Goal: Communication & Community: Share content

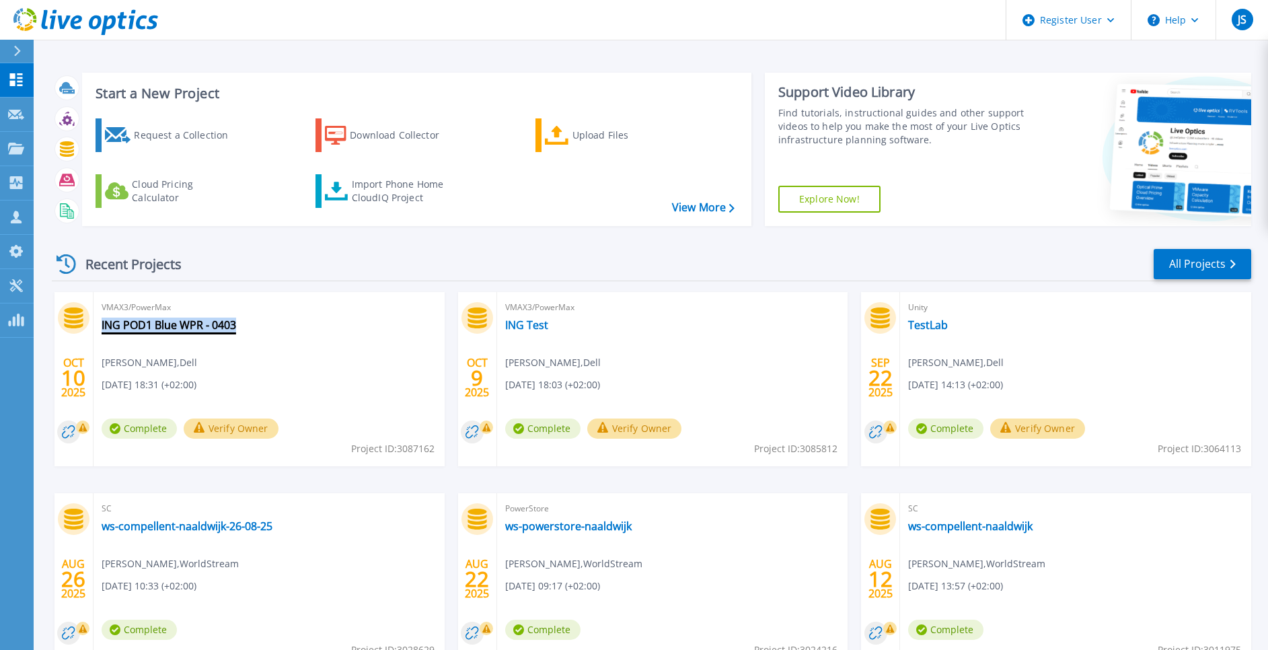
drag, startPoint x: 244, startPoint y: 328, endPoint x: 108, endPoint y: 331, distance: 136.6
click at [106, 331] on div "VMAX3/PowerMax ING POD1 Blue WPR - 0403 Jan Sterk , Dell 10/10/2025, 18:31 (+02…" at bounding box center [269, 379] width 351 height 174
copy link "NG POD1 Blue WPR - 0403"
click at [211, 363] on div "VMAX3/PowerMax ING POD1 Blue WPR - 0403 Jan Sterk , Dell 10/10/2025, 18:31 (+02…" at bounding box center [269, 379] width 351 height 174
click at [133, 329] on link "ING POD1 Blue WPR - 0403" at bounding box center [169, 324] width 135 height 13
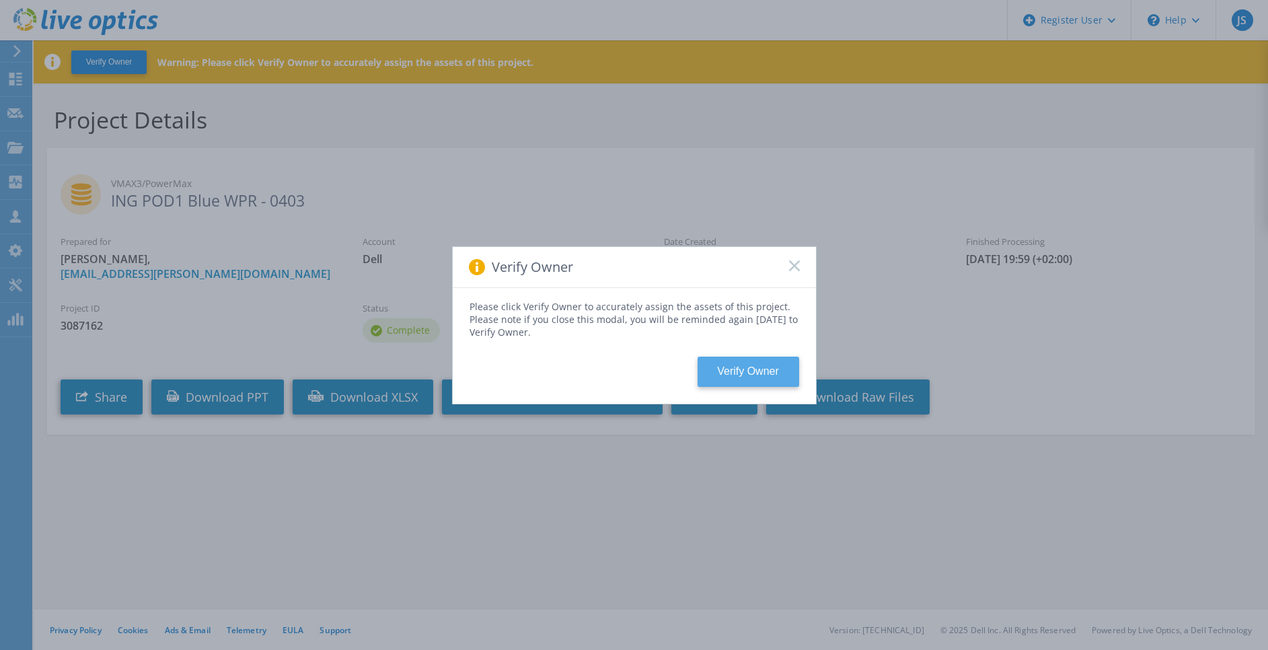
click at [758, 370] on button "Verify Owner" at bounding box center [749, 372] width 102 height 30
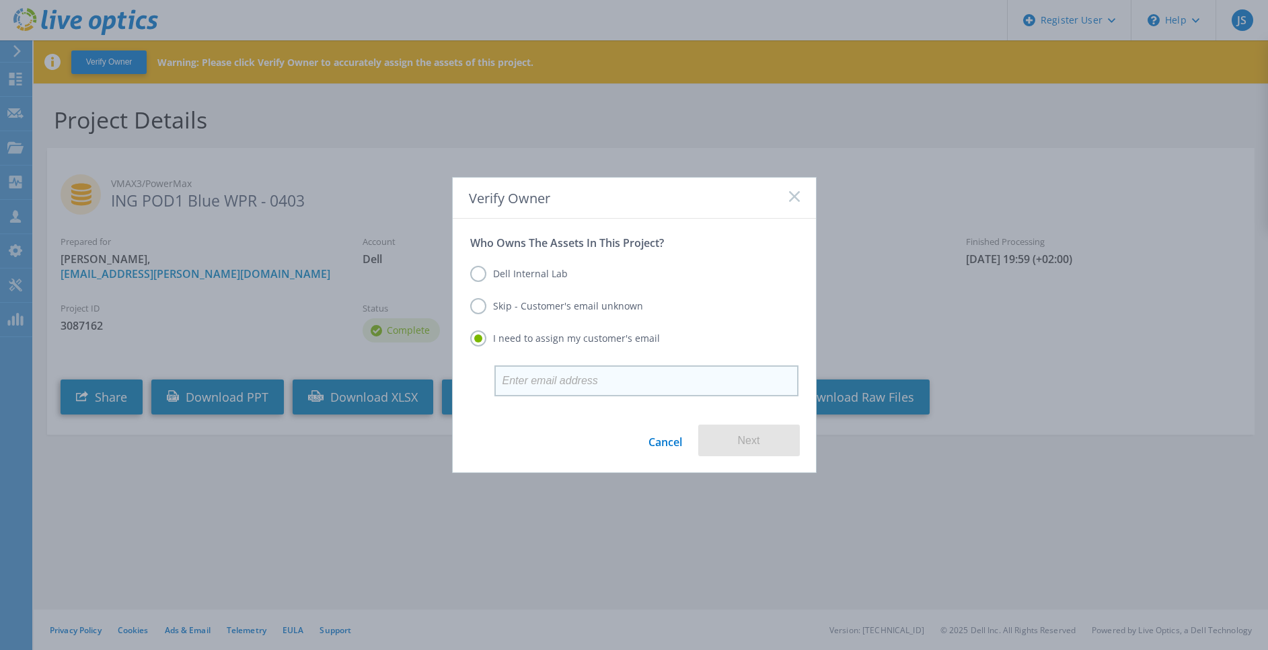
click at [548, 376] on input "email" at bounding box center [647, 380] width 304 height 31
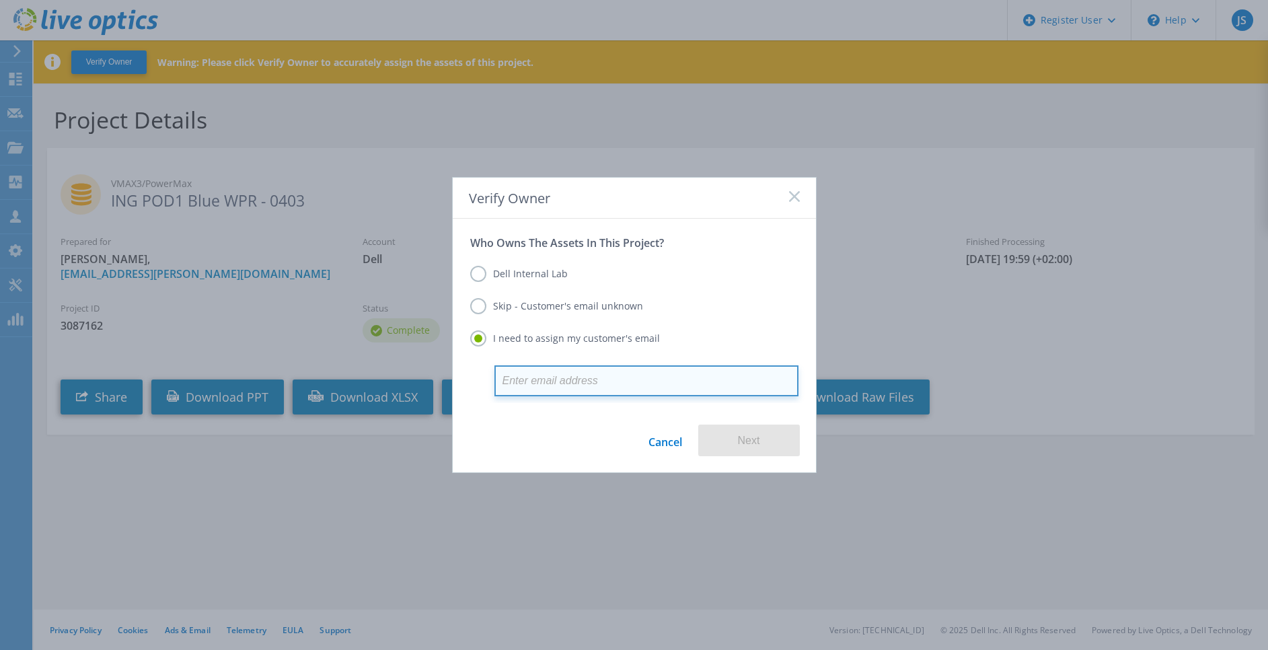
paste input "denis.vasilev@ing.com"
type input "denis.vasilev@ing.com"
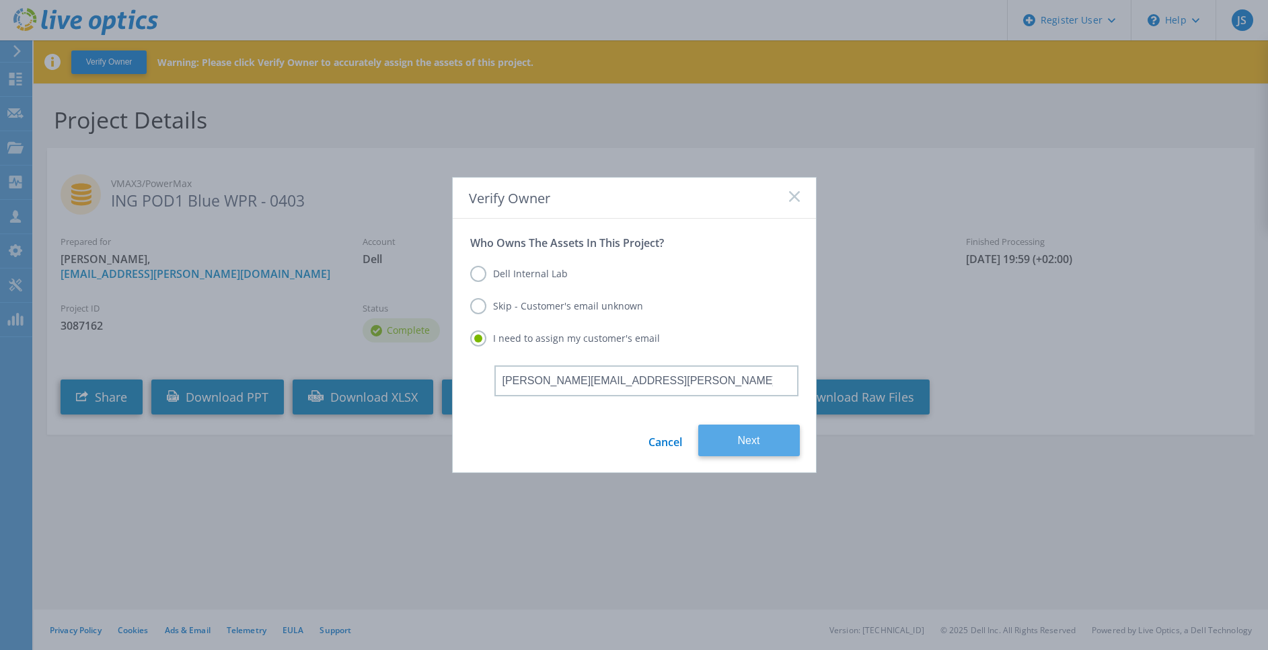
click at [754, 440] on button "Next" at bounding box center [750, 441] width 102 height 32
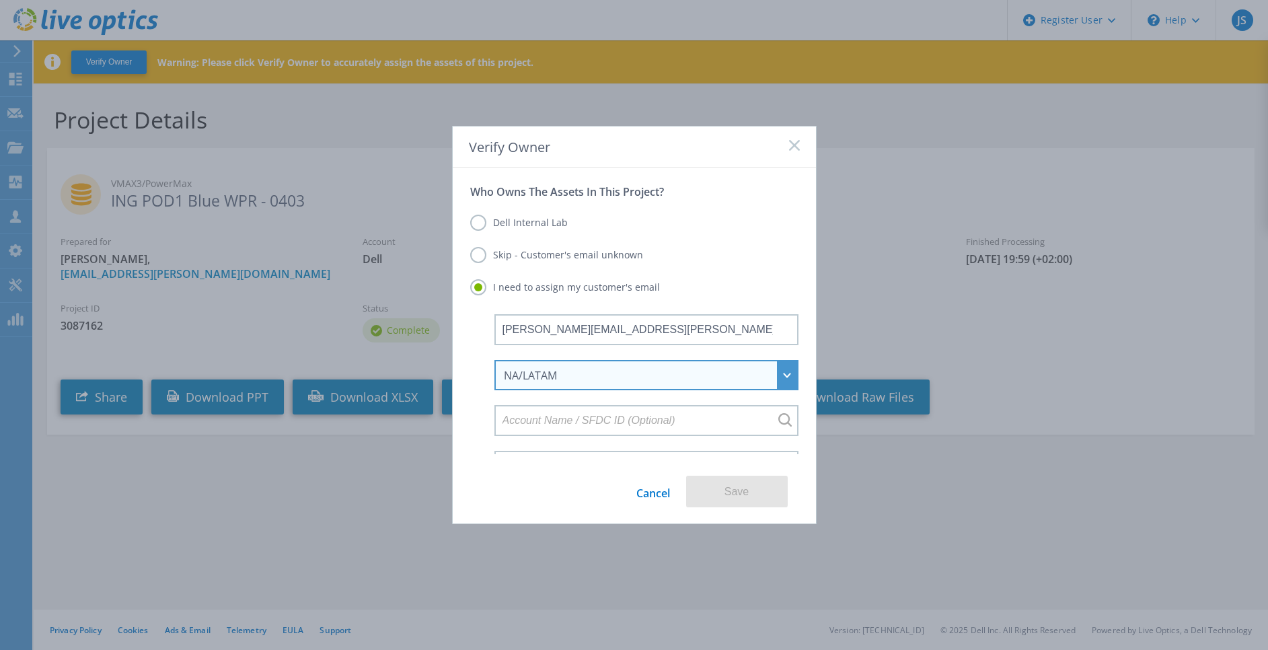
click at [762, 373] on div "NA/LATAM" at bounding box center [647, 375] width 304 height 30
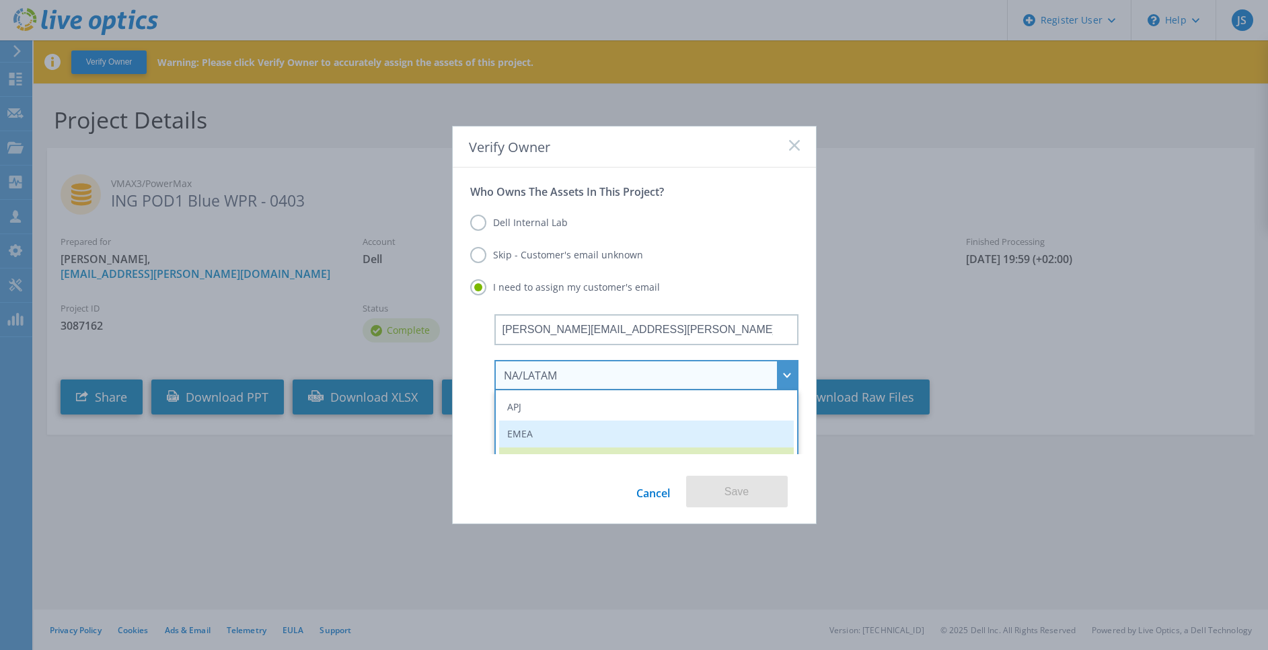
click at [575, 441] on li "EMEA" at bounding box center [646, 434] width 295 height 27
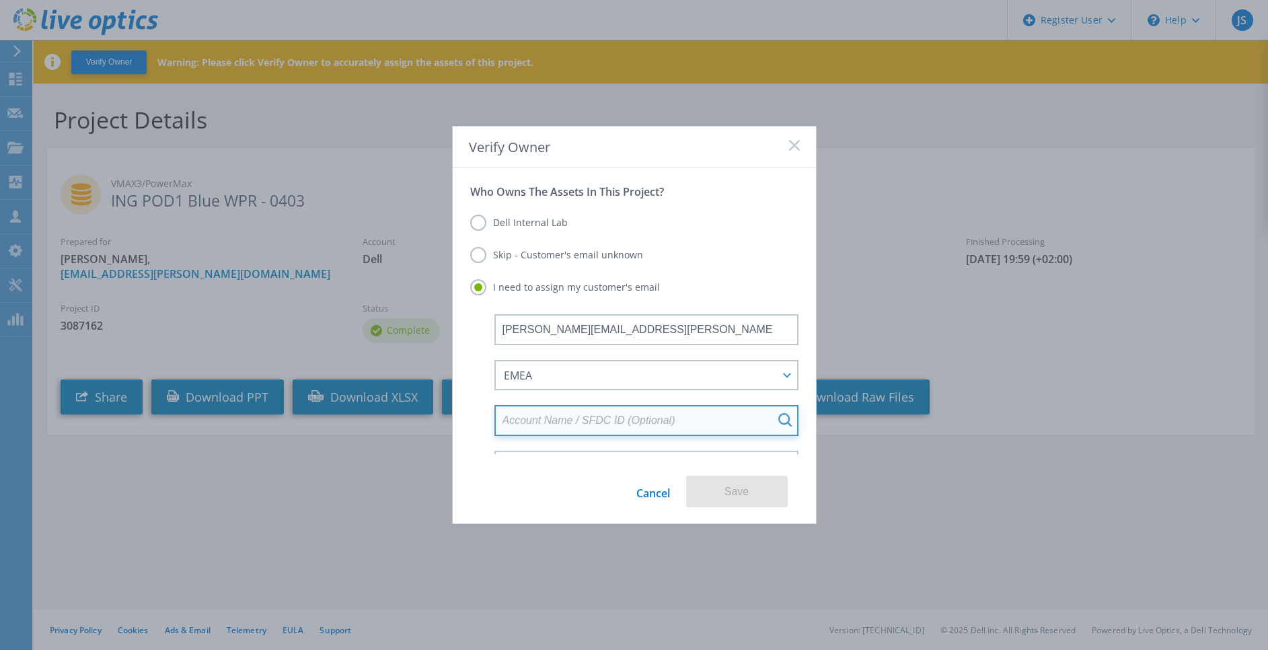
click at [571, 419] on input at bounding box center [647, 420] width 304 height 31
type input "ING"
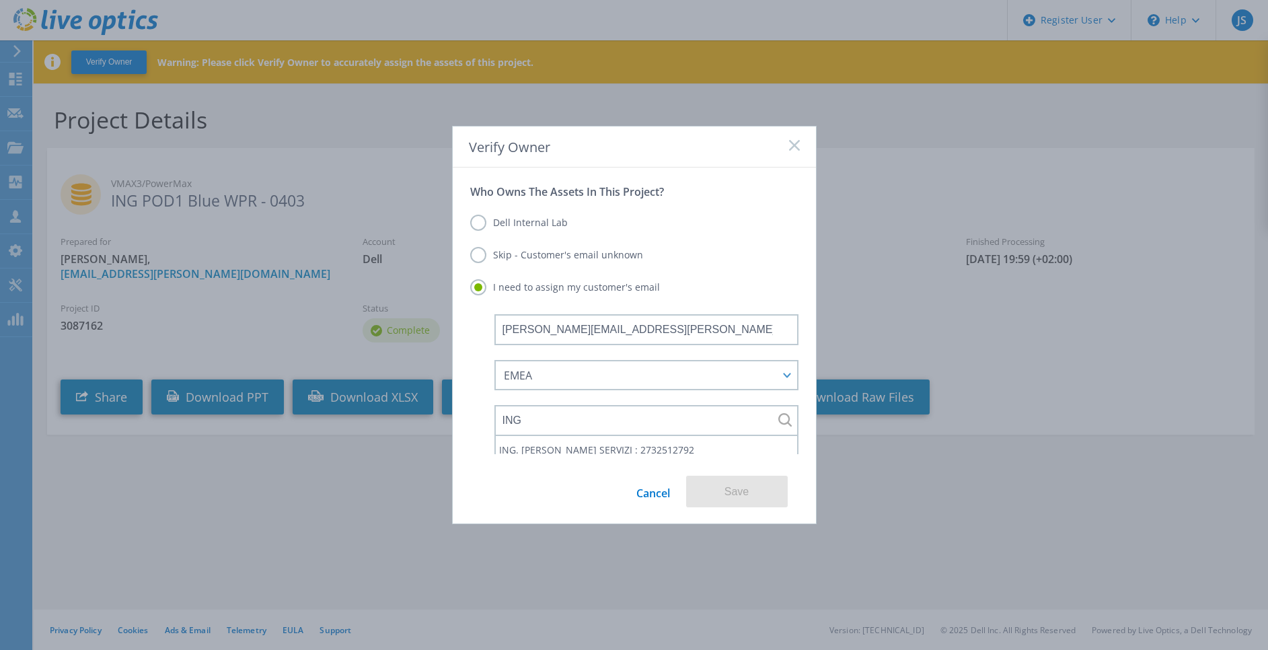
click at [480, 252] on label "Skip - Customer's email unknown" at bounding box center [556, 255] width 173 height 16
click at [0, 0] on input "Skip - Customer's email unknown" at bounding box center [0, 0] width 0 height 0
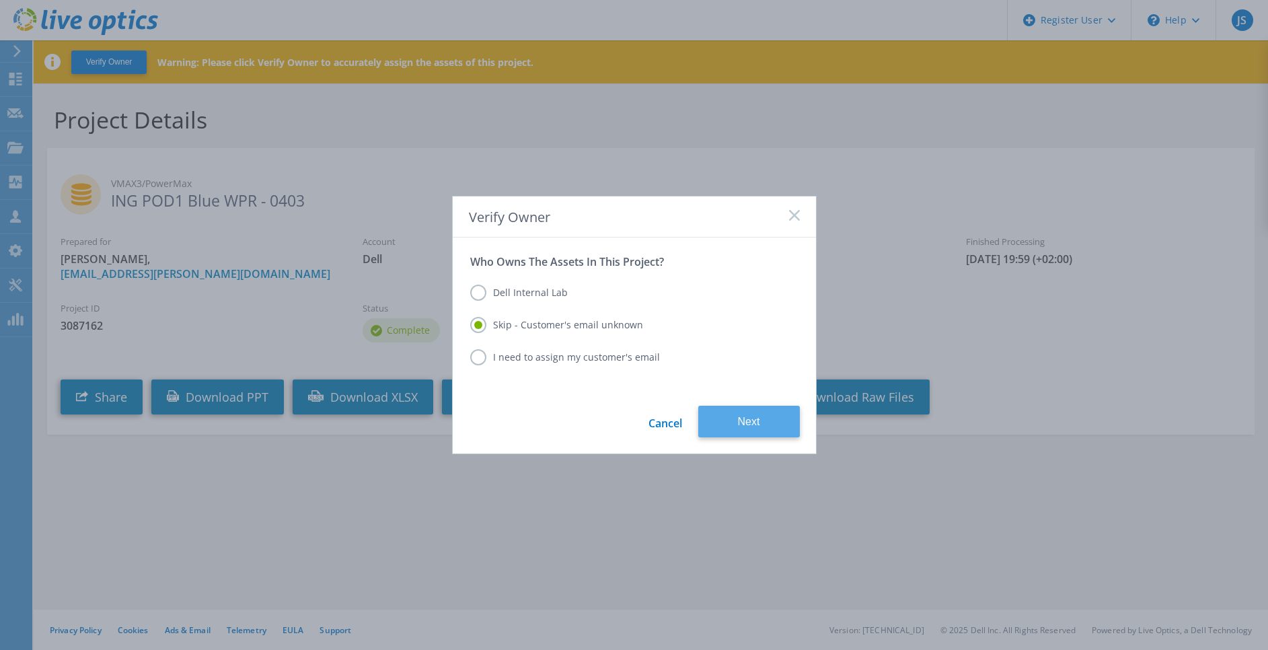
click at [747, 413] on button "Next" at bounding box center [750, 422] width 102 height 32
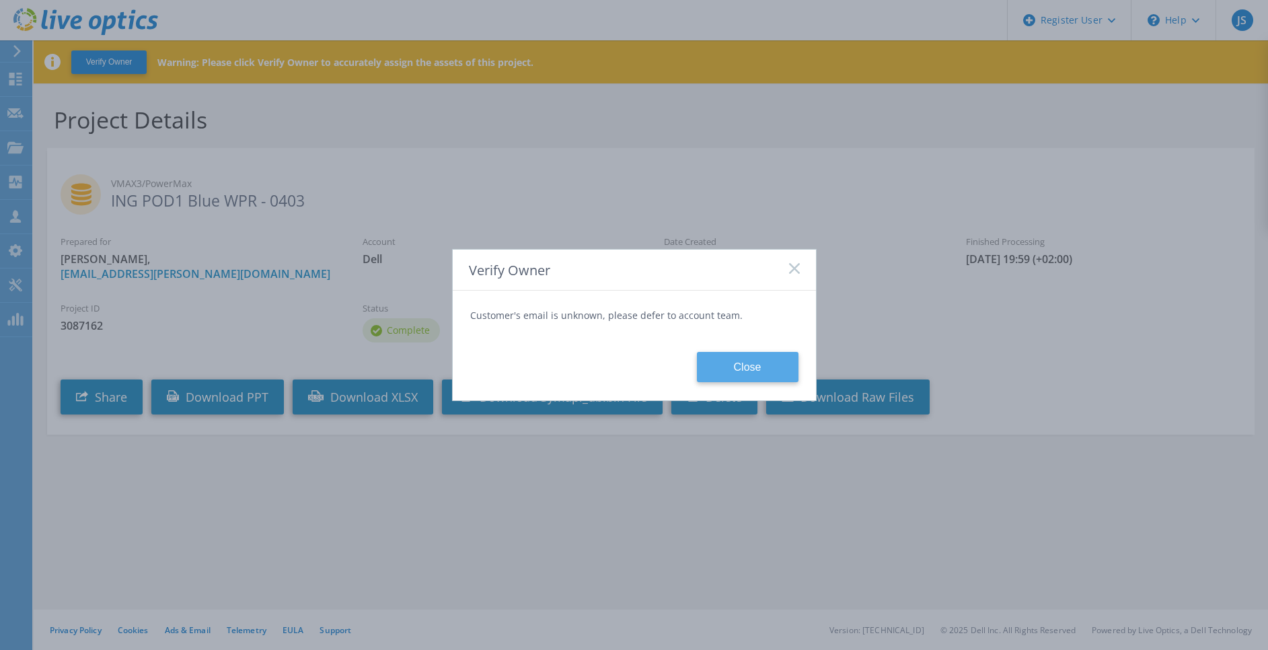
click at [750, 365] on button "Close" at bounding box center [748, 367] width 102 height 30
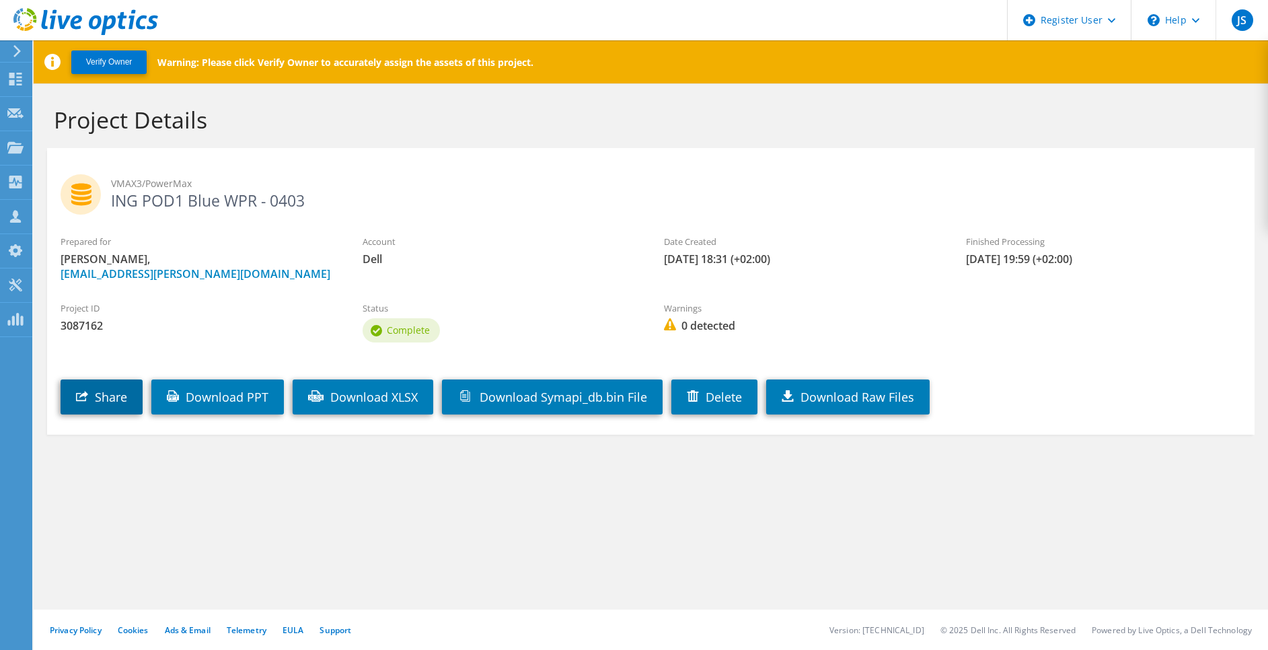
click at [104, 392] on link "Share" at bounding box center [102, 397] width 82 height 35
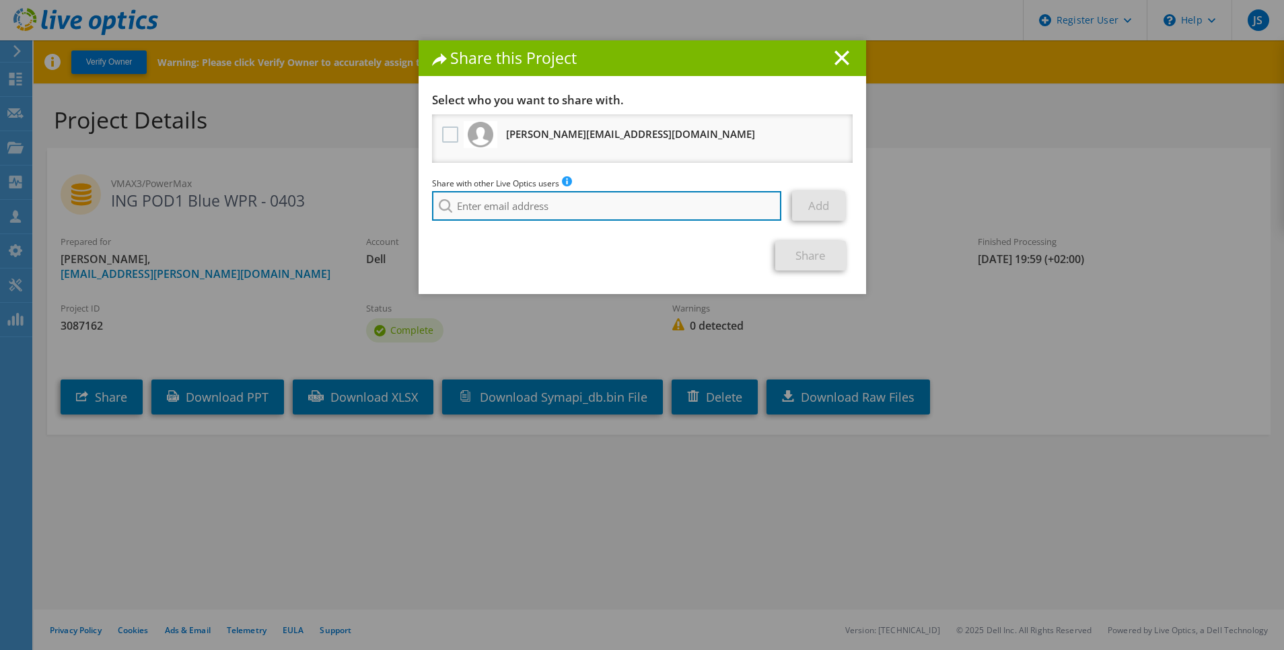
click at [485, 211] on input "search" at bounding box center [607, 206] width 350 height 30
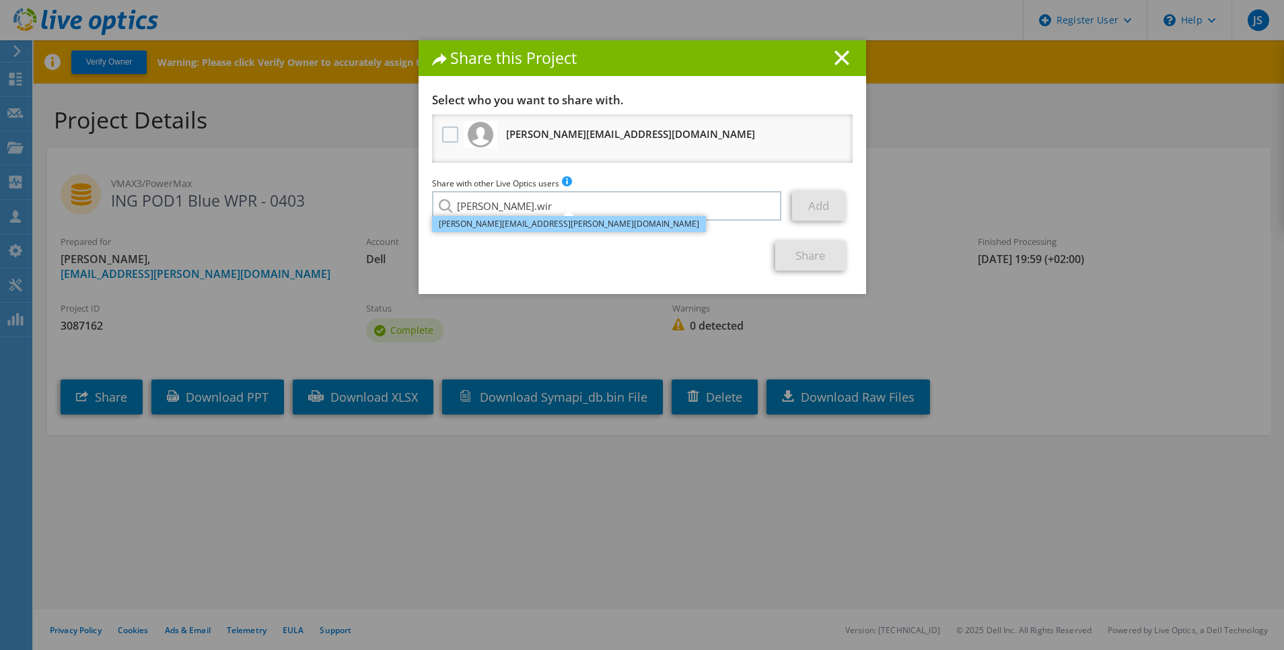
click at [517, 221] on li "Peter.Wirth@dell.com" at bounding box center [569, 224] width 274 height 16
type input "Peter.Wirth@dell.com"
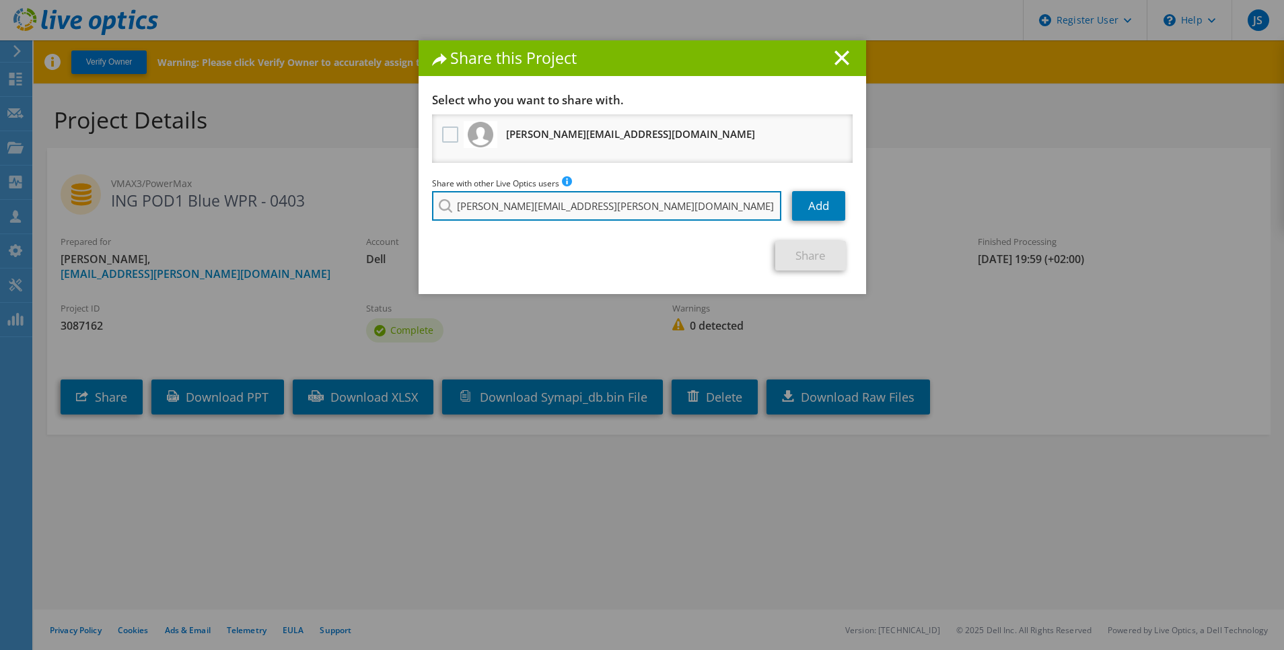
click at [606, 210] on input "Peter.Wirth@dell.com" at bounding box center [607, 206] width 350 height 30
click at [815, 204] on link "Add" at bounding box center [818, 206] width 53 height 30
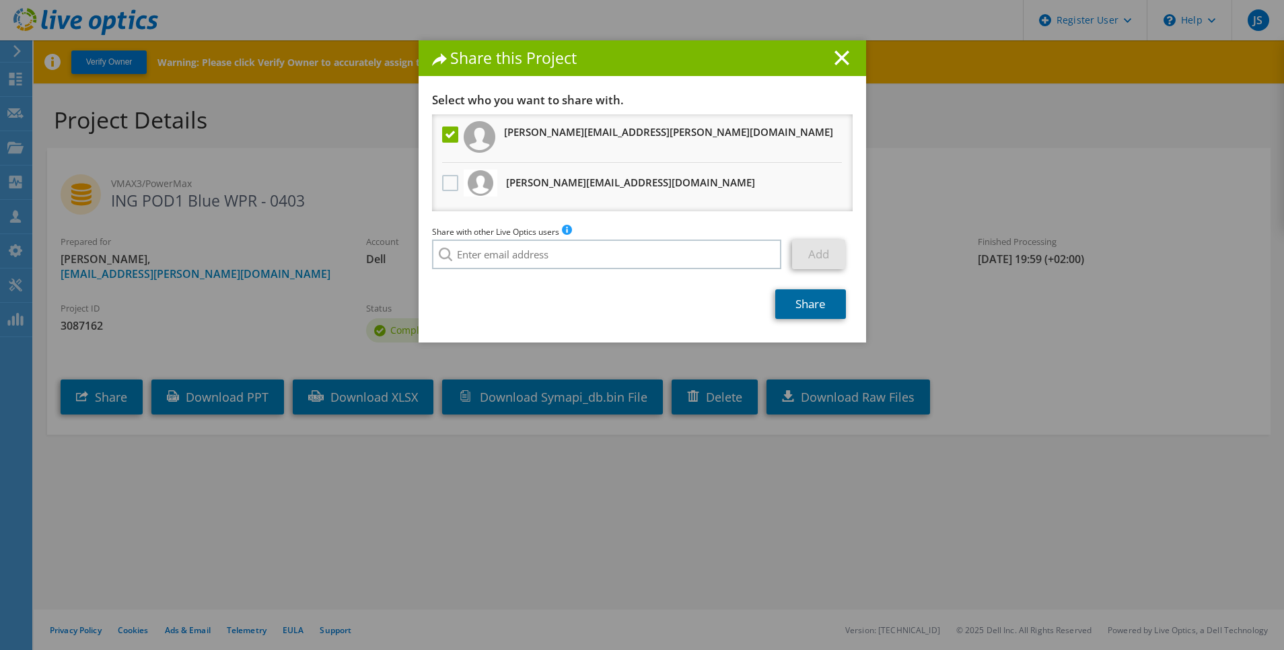
click at [805, 301] on link "Share" at bounding box center [810, 304] width 71 height 30
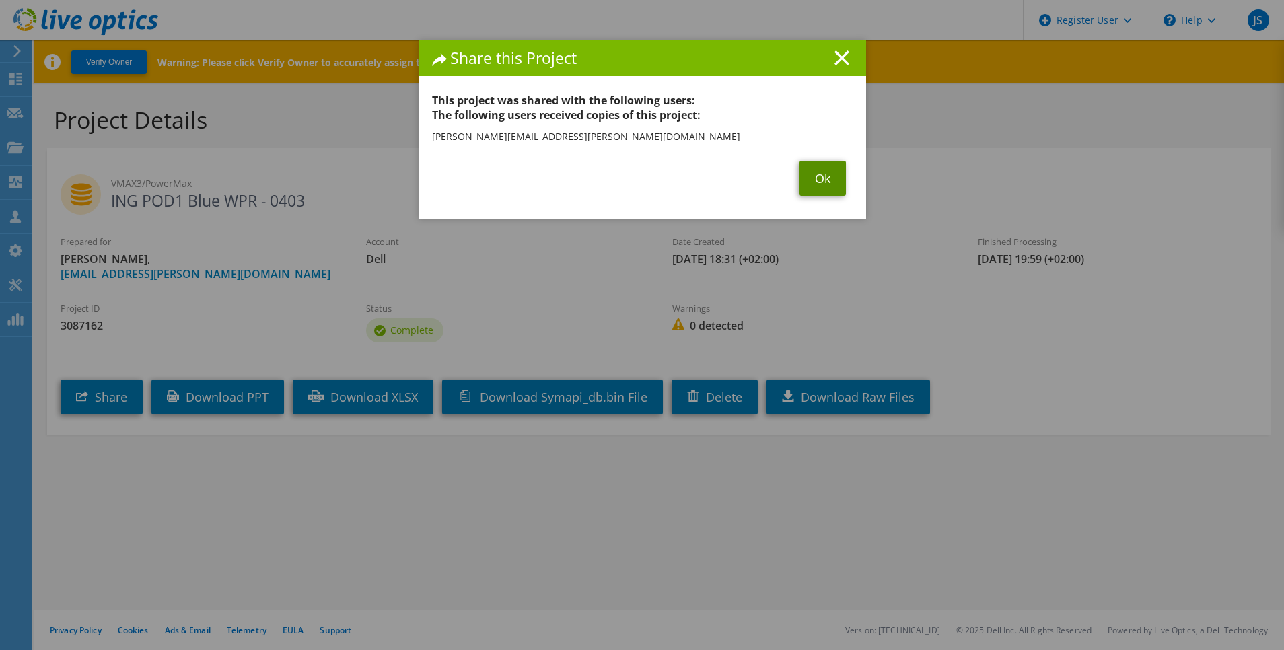
click at [822, 193] on link "Ok" at bounding box center [822, 178] width 46 height 35
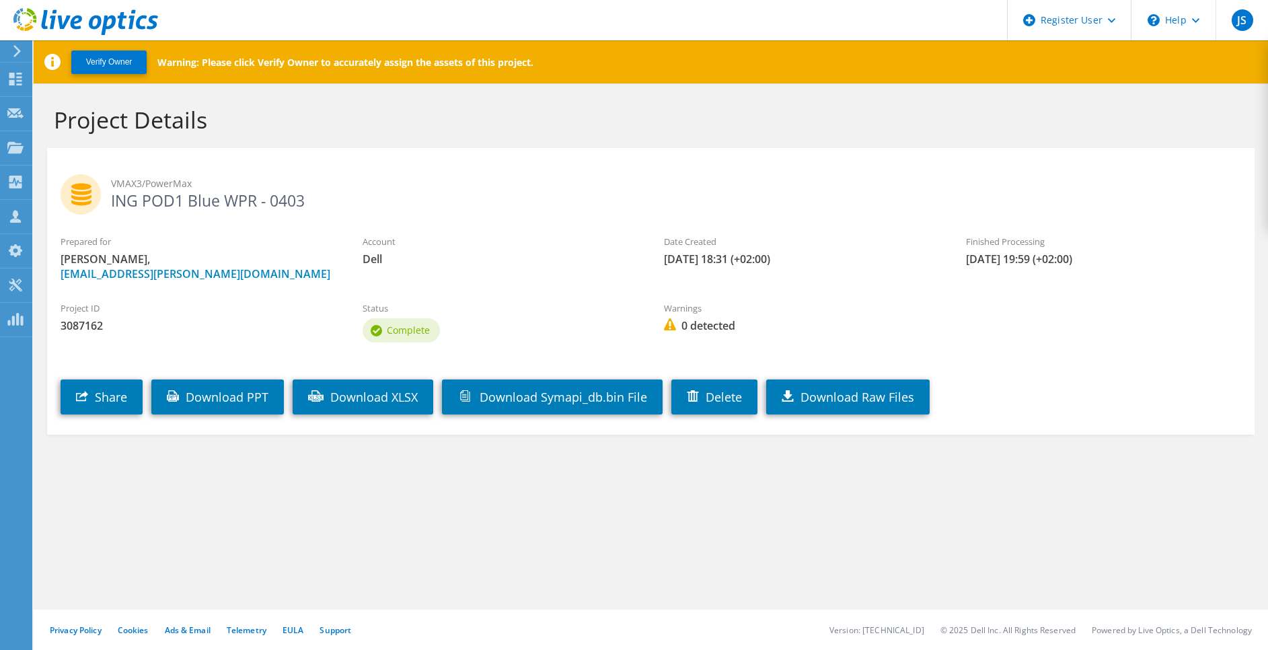
click at [590, 219] on div "VMAX3/PowerMax ING POD1 Blue WPR - 0403" at bounding box center [651, 191] width 1208 height 73
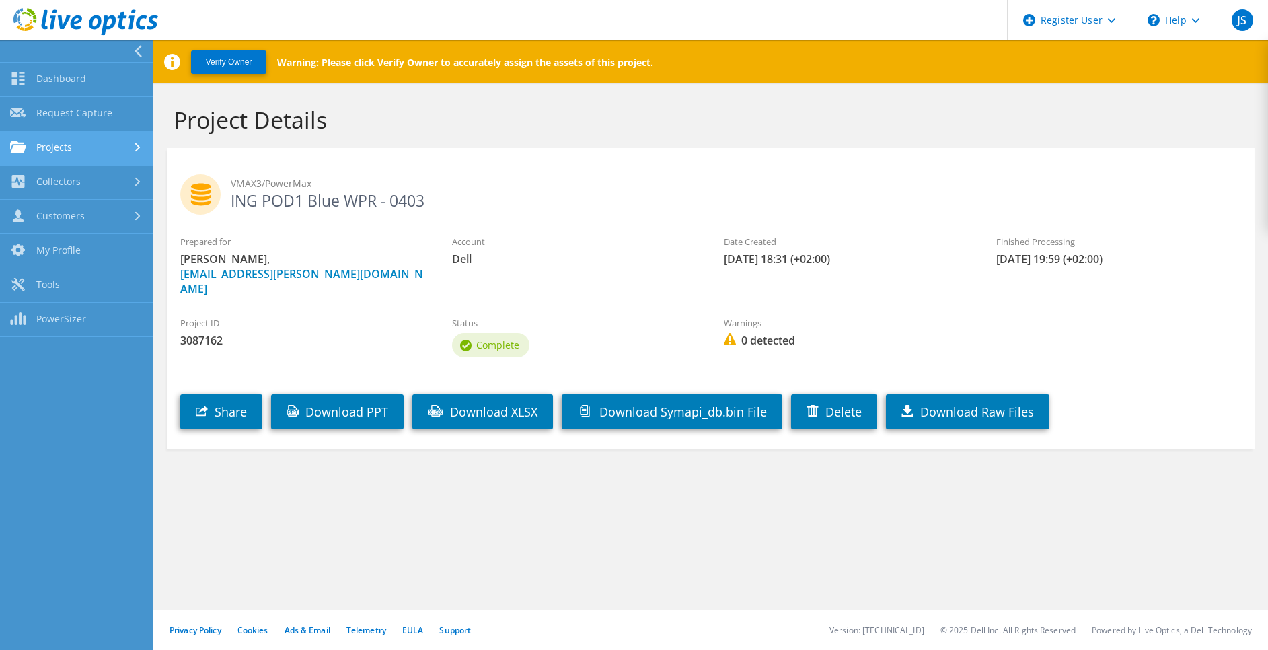
click at [72, 144] on link "Projects" at bounding box center [76, 148] width 153 height 34
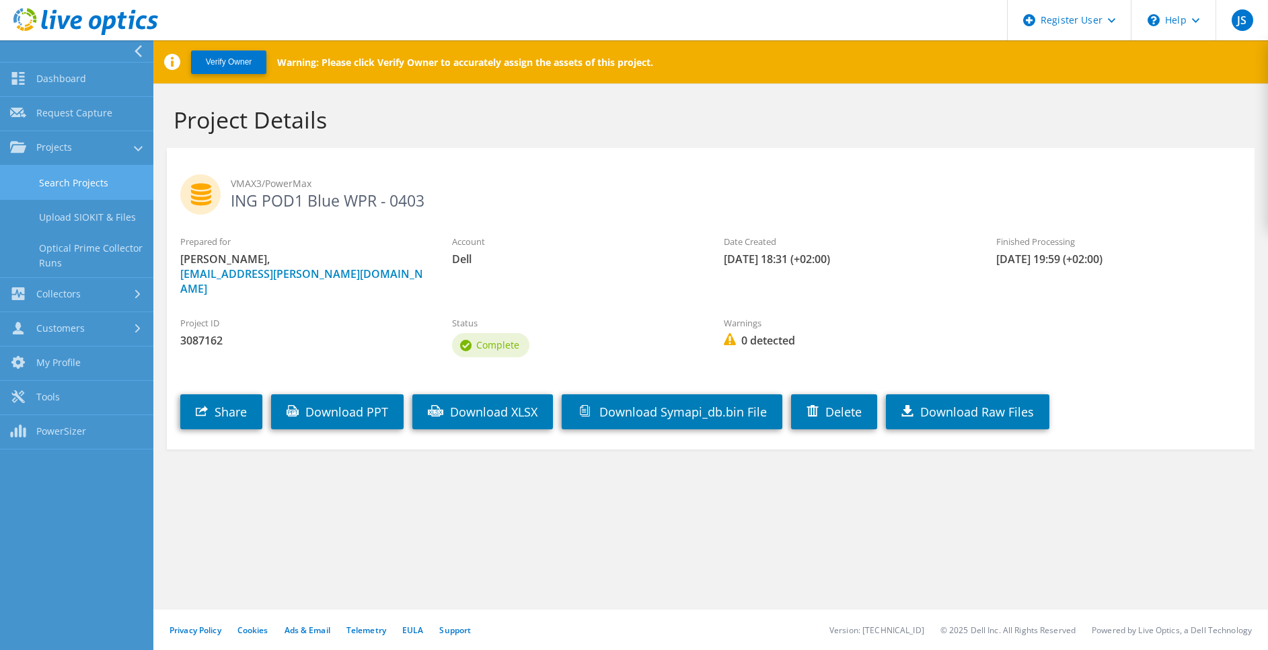
click at [59, 184] on link "Search Projects" at bounding box center [76, 183] width 153 height 34
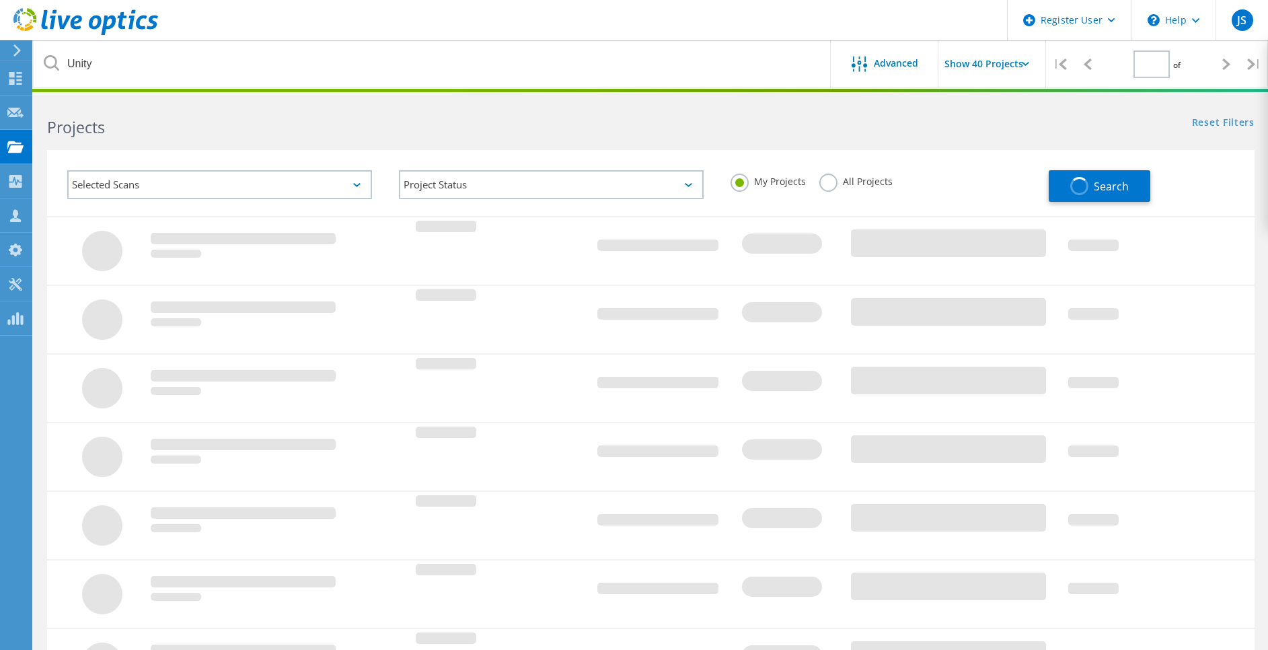
type input "1"
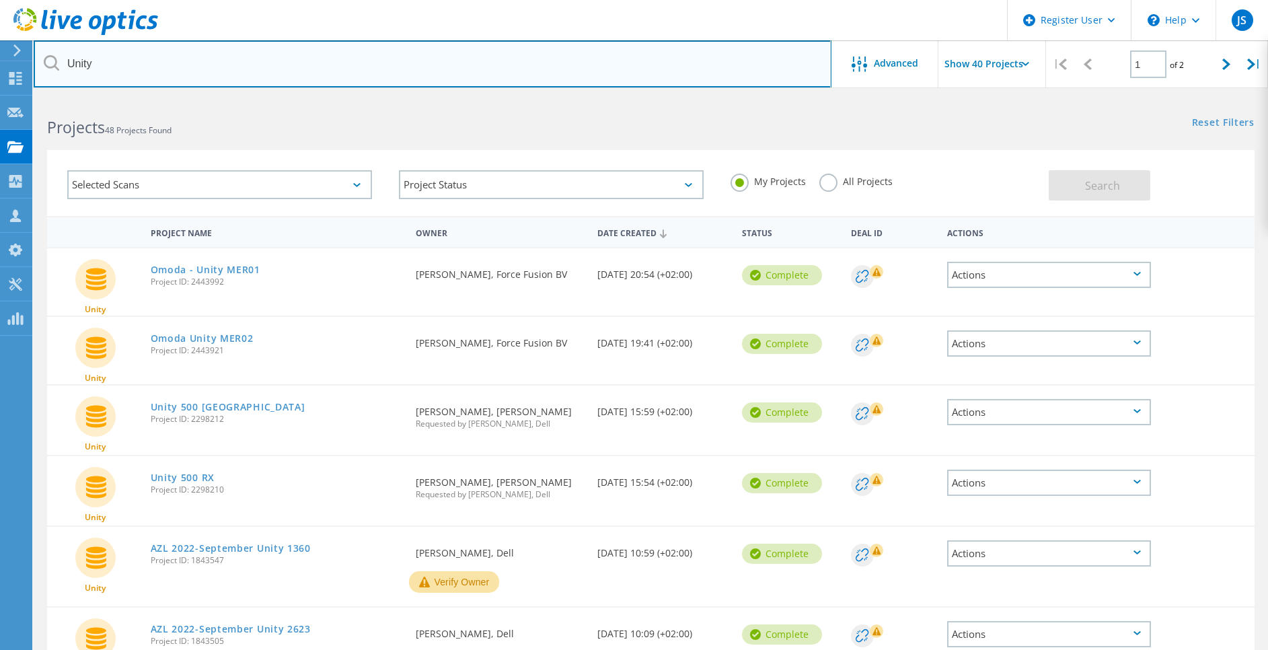
click at [90, 65] on input "Unity" at bounding box center [433, 63] width 798 height 47
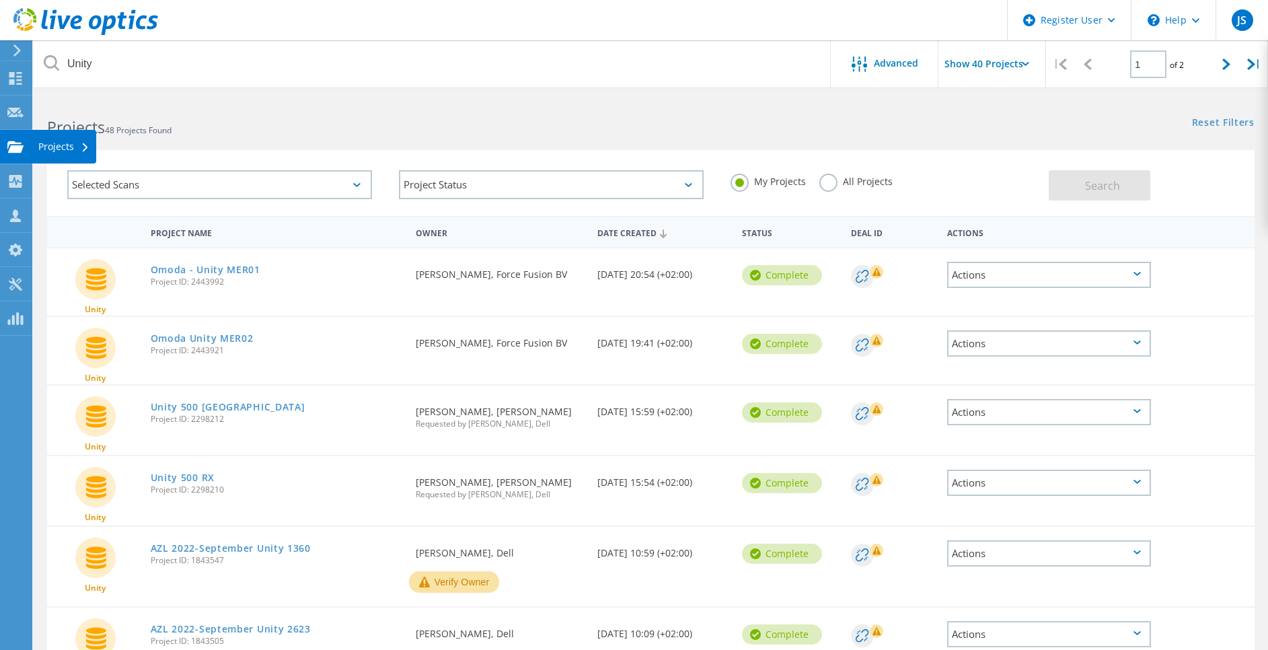
click at [92, 146] on div "Projects" at bounding box center [64, 147] width 65 height 34
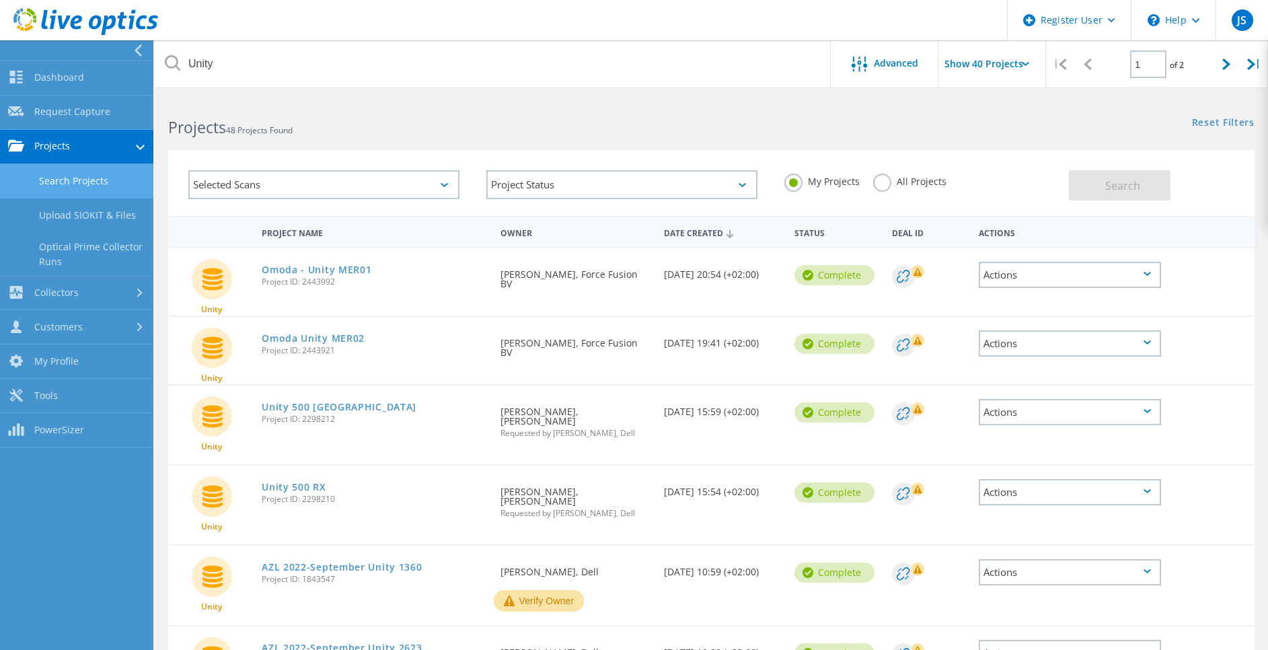
click at [67, 182] on link "Search Projects" at bounding box center [76, 181] width 153 height 34
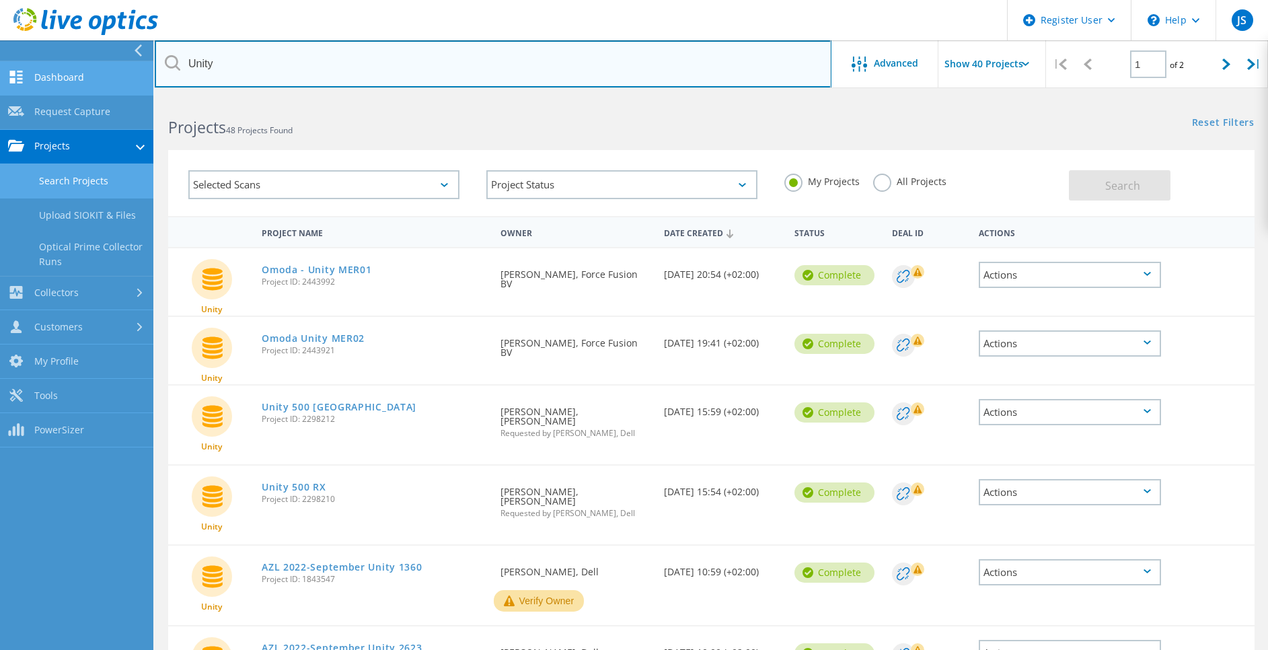
drag, startPoint x: 255, startPoint y: 64, endPoint x: 78, endPoint y: 65, distance: 177.0
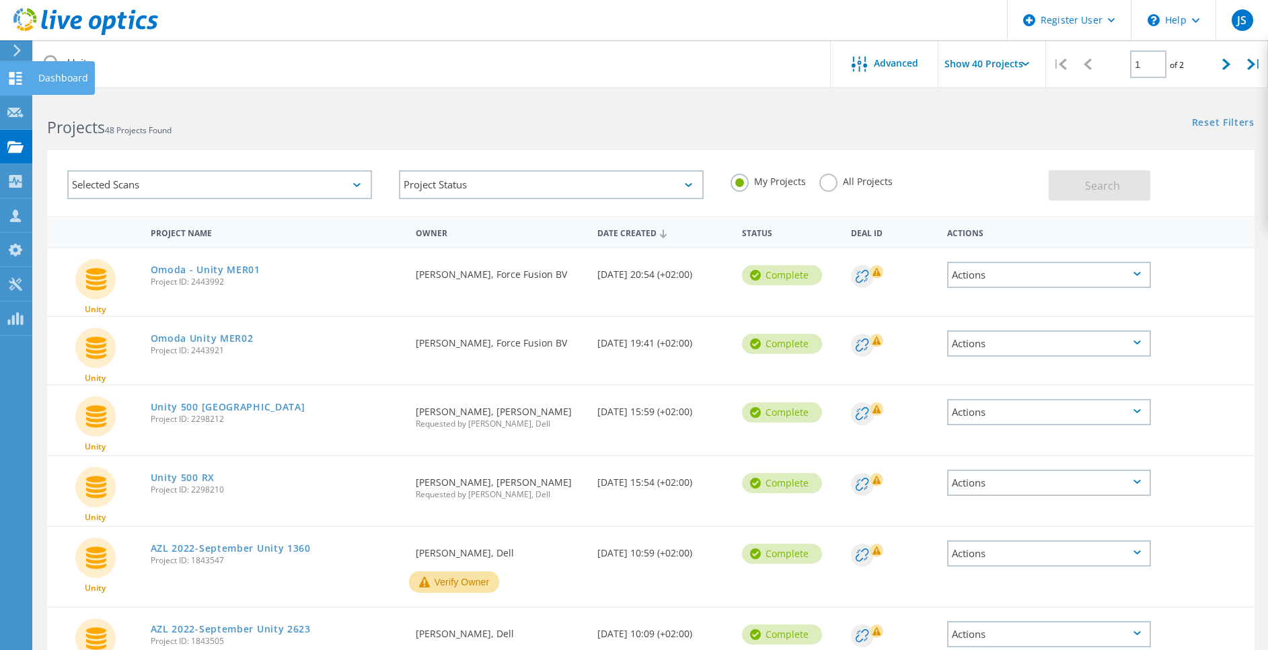
click at [8, 74] on icon at bounding box center [15, 78] width 16 height 13
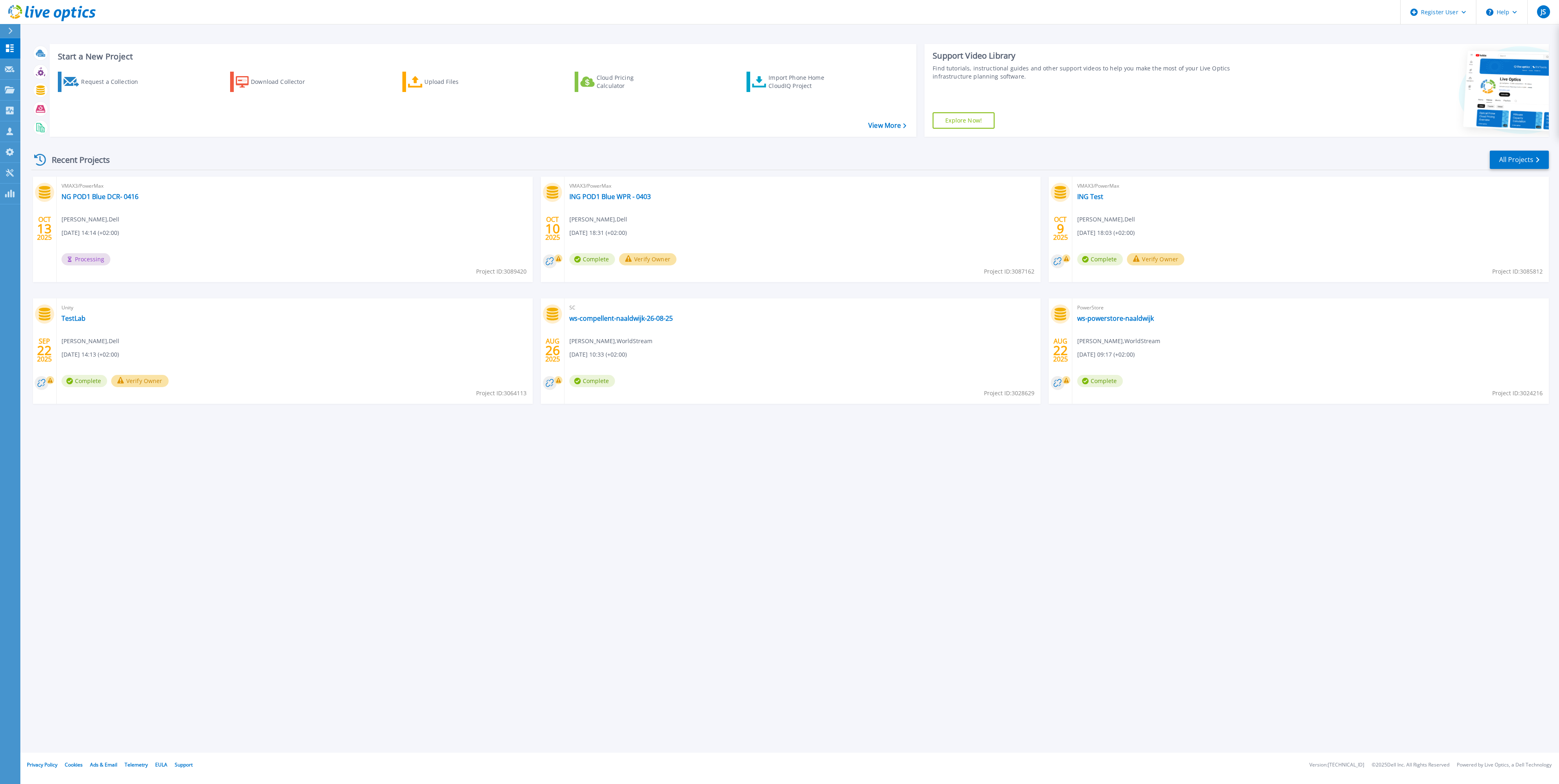
click at [109, 206] on div "VMAX3/PowerMax NG POD1 Blue DCR- 0416 [PERSON_NAME] , Dell [DATE] 14:14 (+02:00…" at bounding box center [295, 229] width 476 height 105
click at [85, 198] on link "NG POD1 Blue DCR- 0416" at bounding box center [100, 196] width 77 height 8
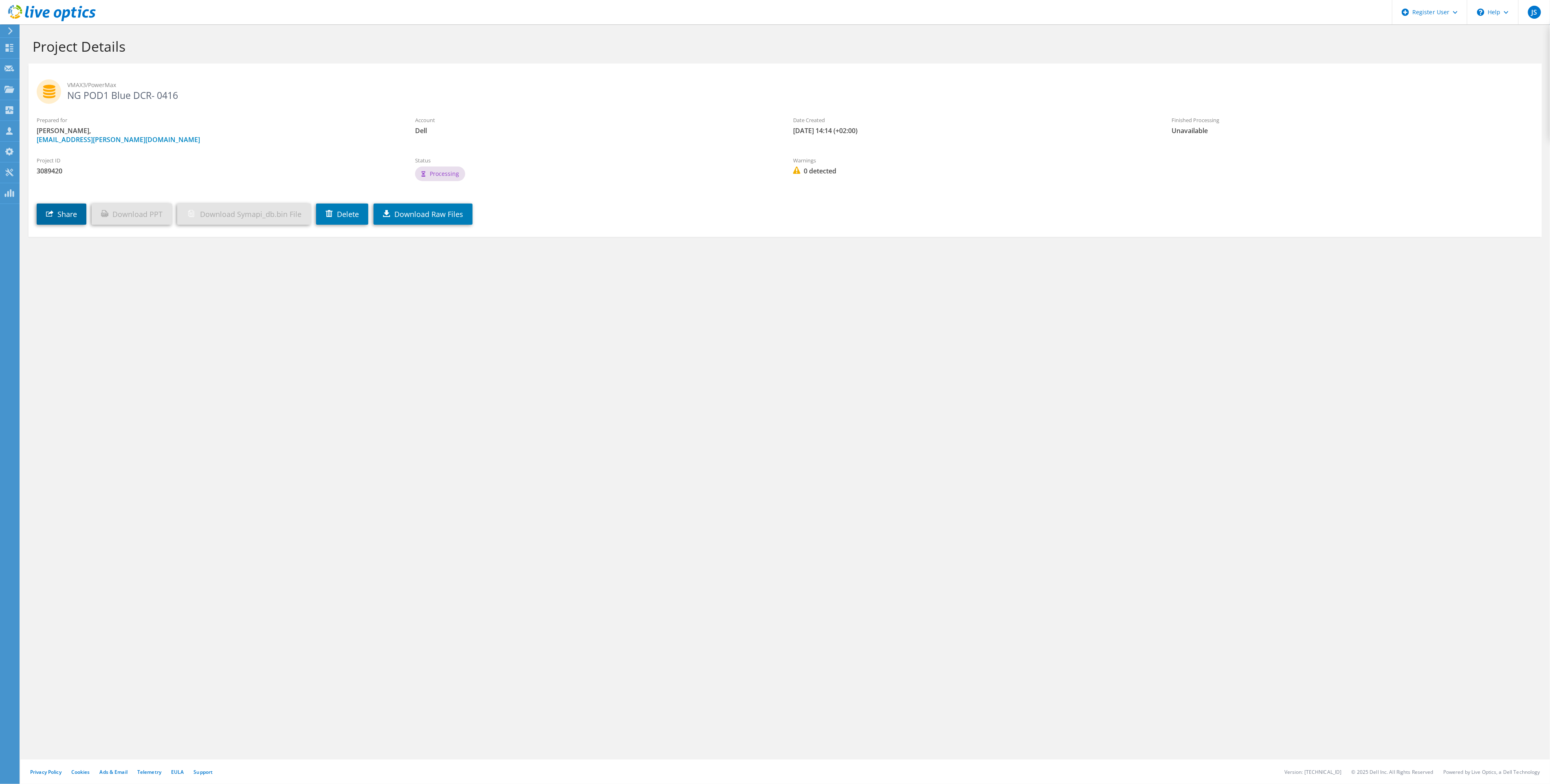
click at [45, 218] on link "Share" at bounding box center [62, 214] width 50 height 21
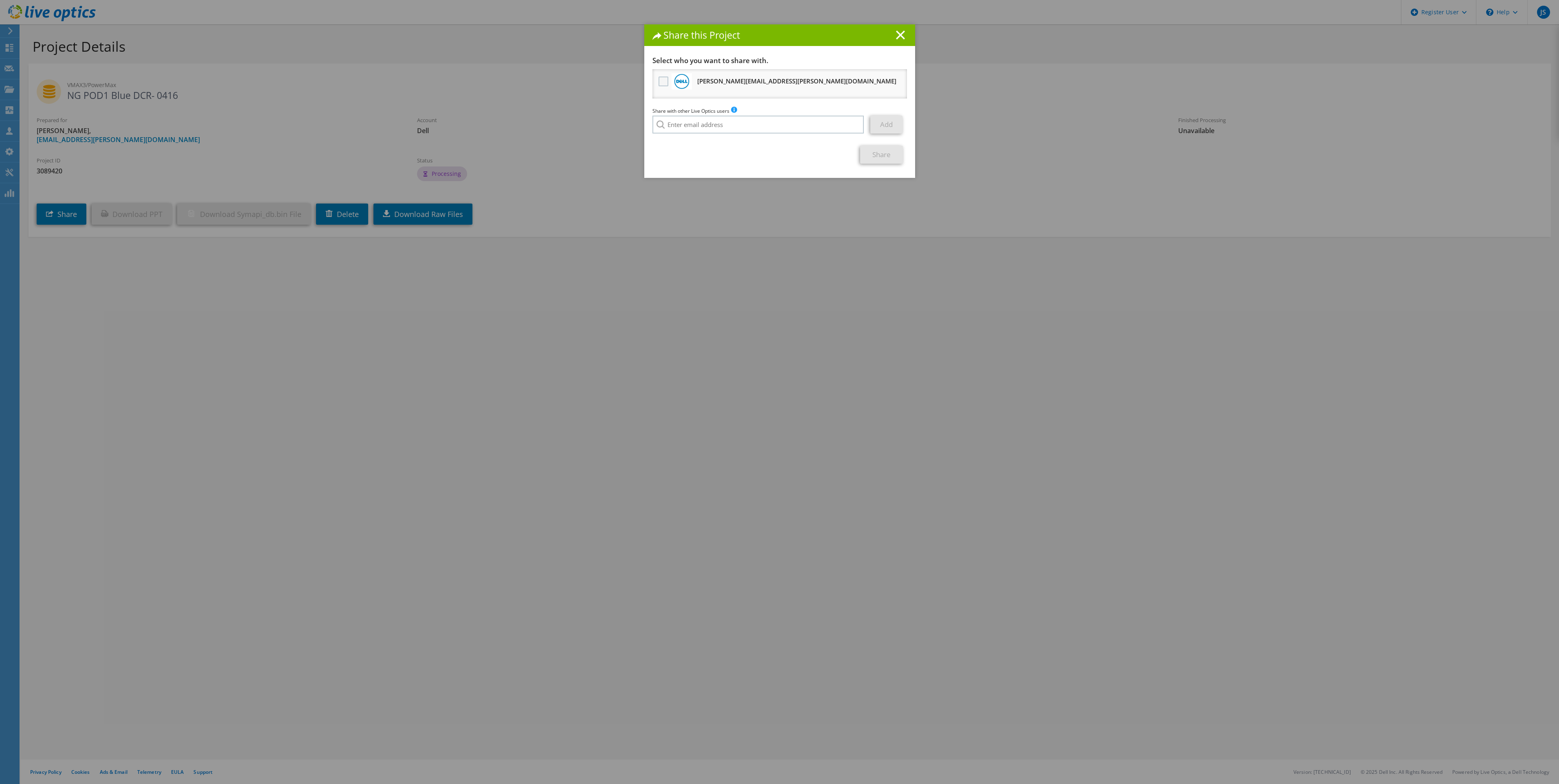
click at [658, 77] on label at bounding box center [665, 82] width 12 height 10
click at [0, 0] on input "checkbox" at bounding box center [0, 0] width 0 height 0
click at [881, 156] on link "Share" at bounding box center [881, 155] width 43 height 18
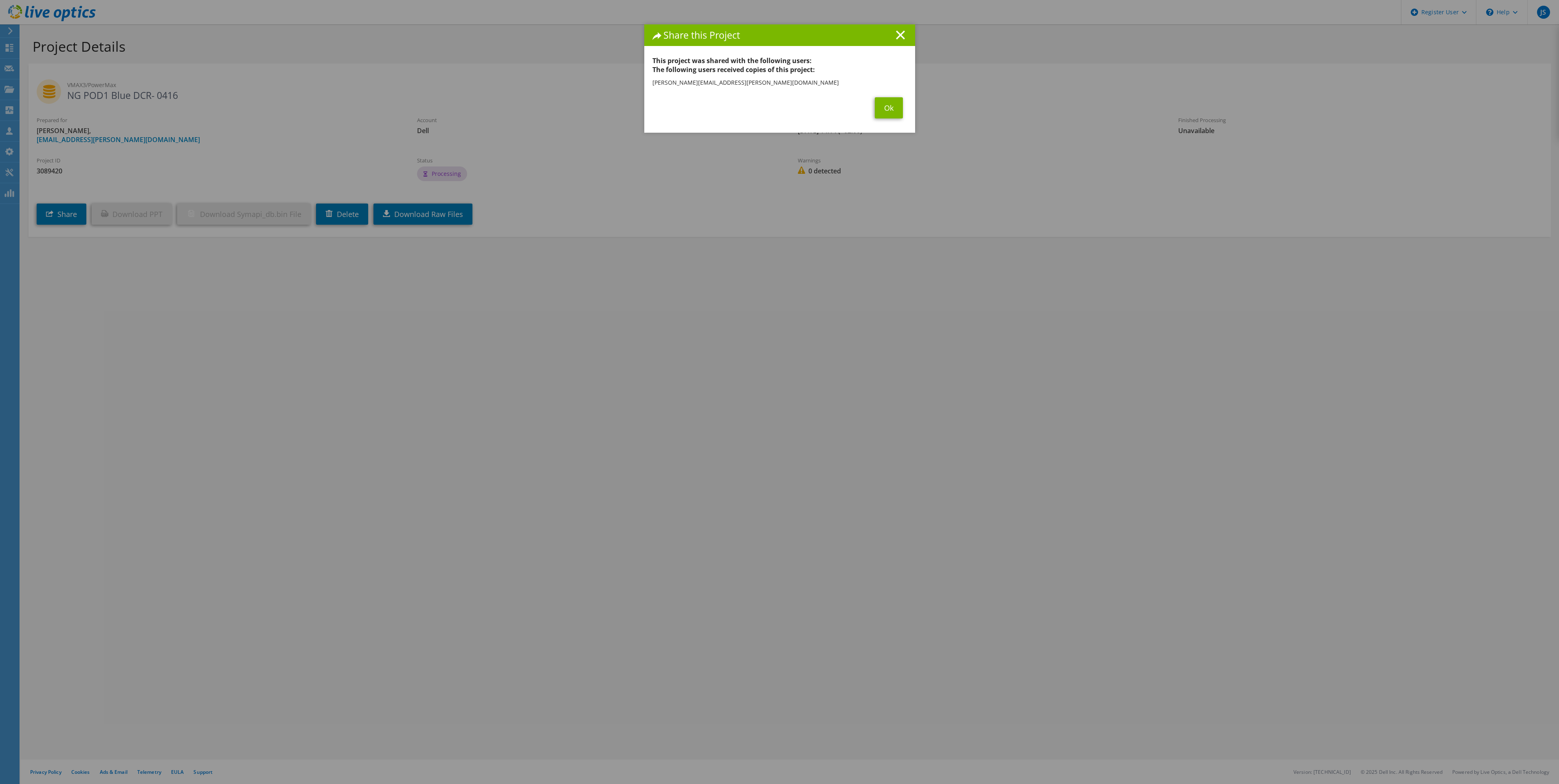
click at [886, 94] on section "This project was shared with the following users: The following users received …" at bounding box center [780, 87] width 255 height 62
click at [879, 104] on link "Ok" at bounding box center [888, 108] width 28 height 21
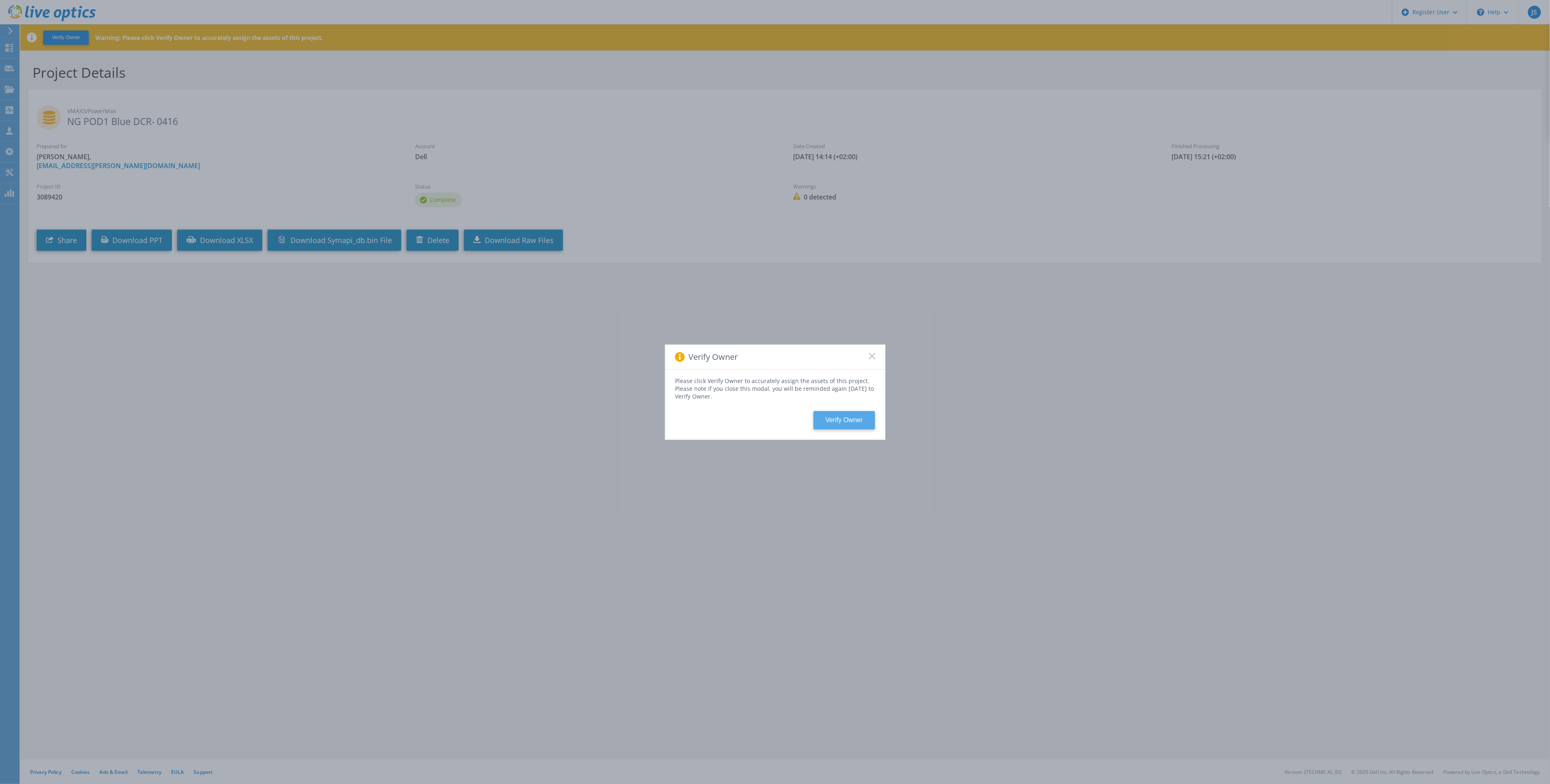
click at [842, 420] on button "Verify Owner" at bounding box center [844, 420] width 62 height 18
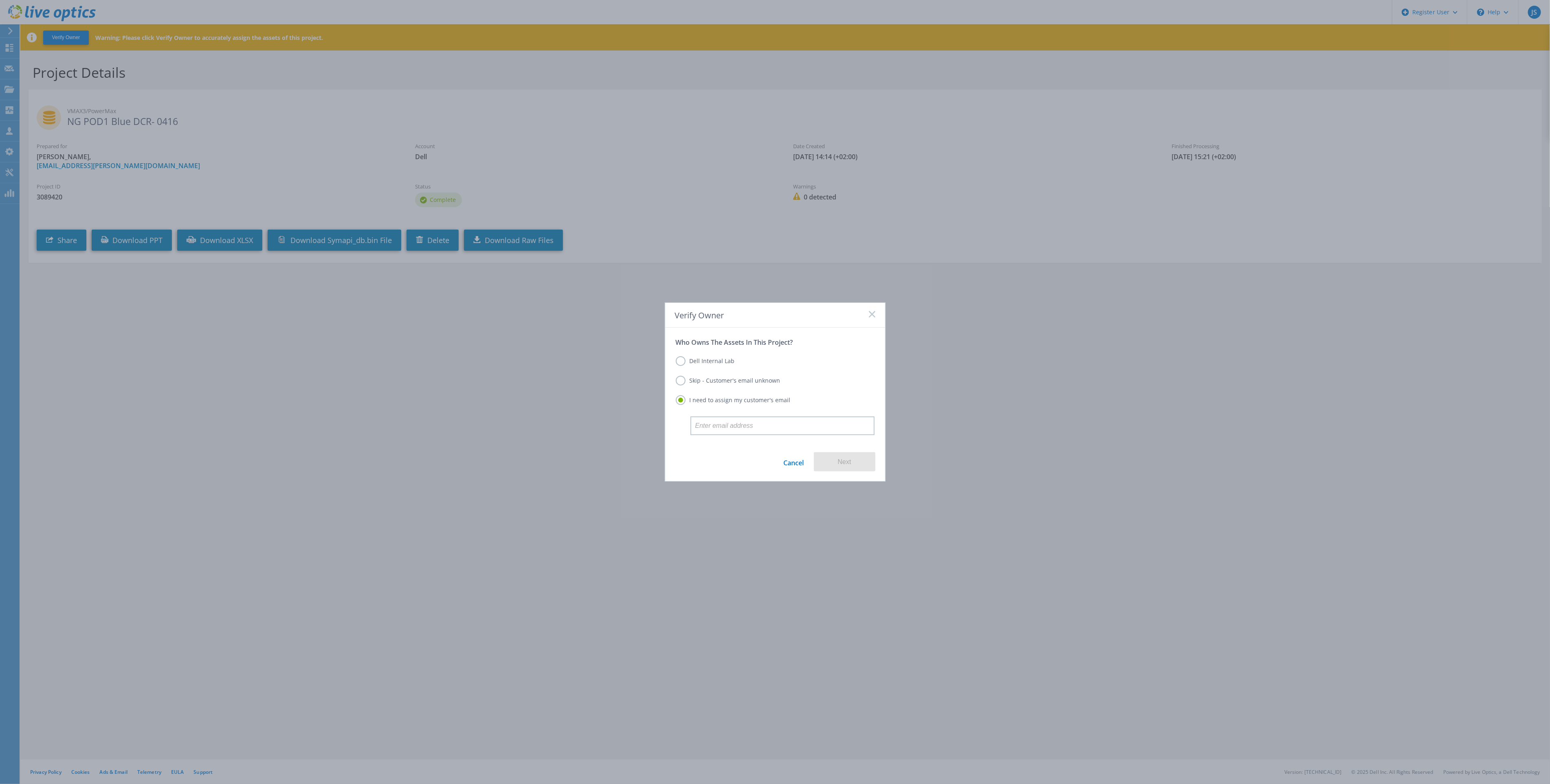
click at [688, 382] on label "Skip - Customer's email unknown" at bounding box center [727, 381] width 105 height 10
click at [0, 0] on input "Skip - Customer's email unknown" at bounding box center [0, 0] width 0 height 0
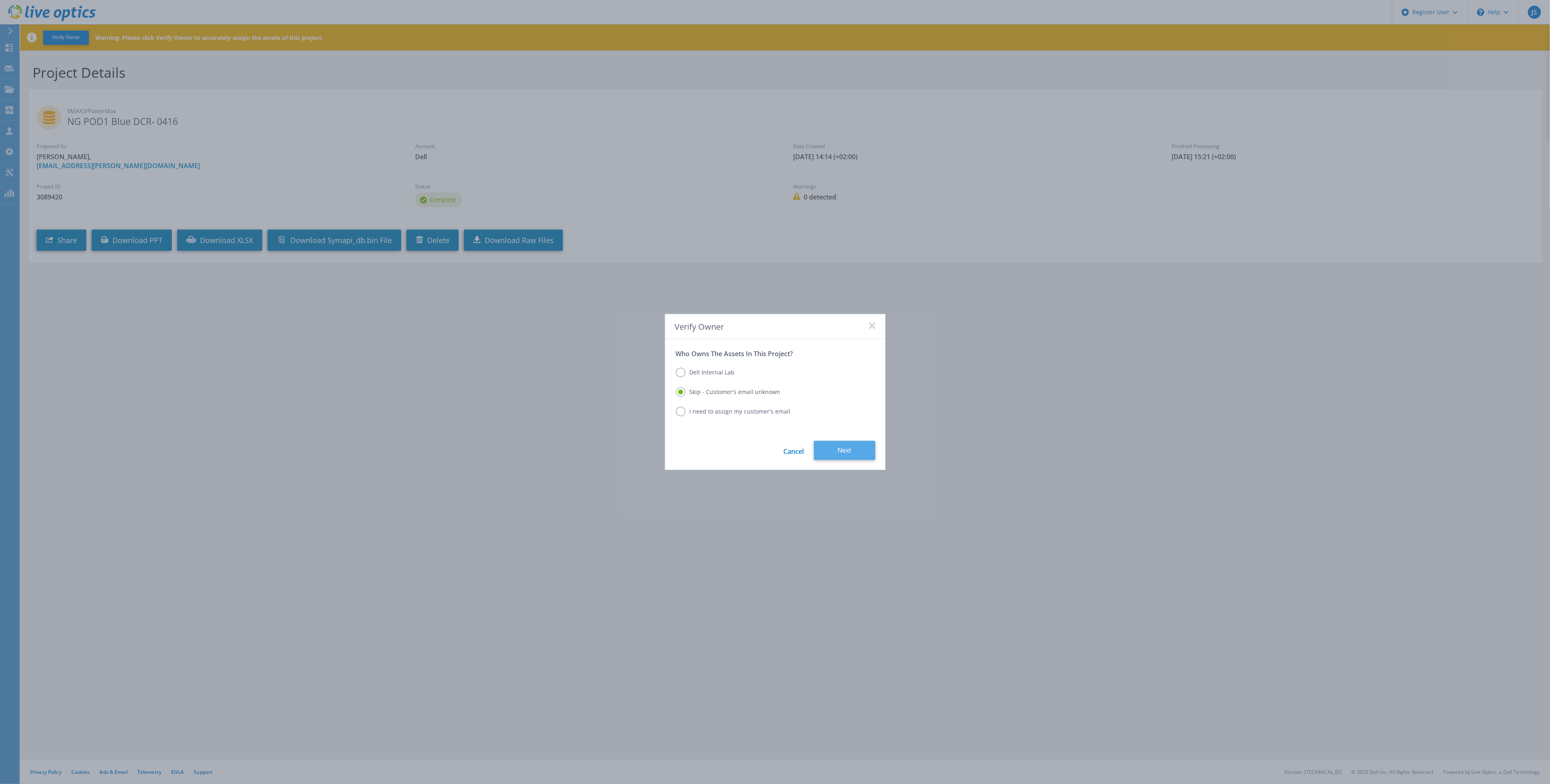
click at [843, 447] on button "Next" at bounding box center [845, 451] width 62 height 19
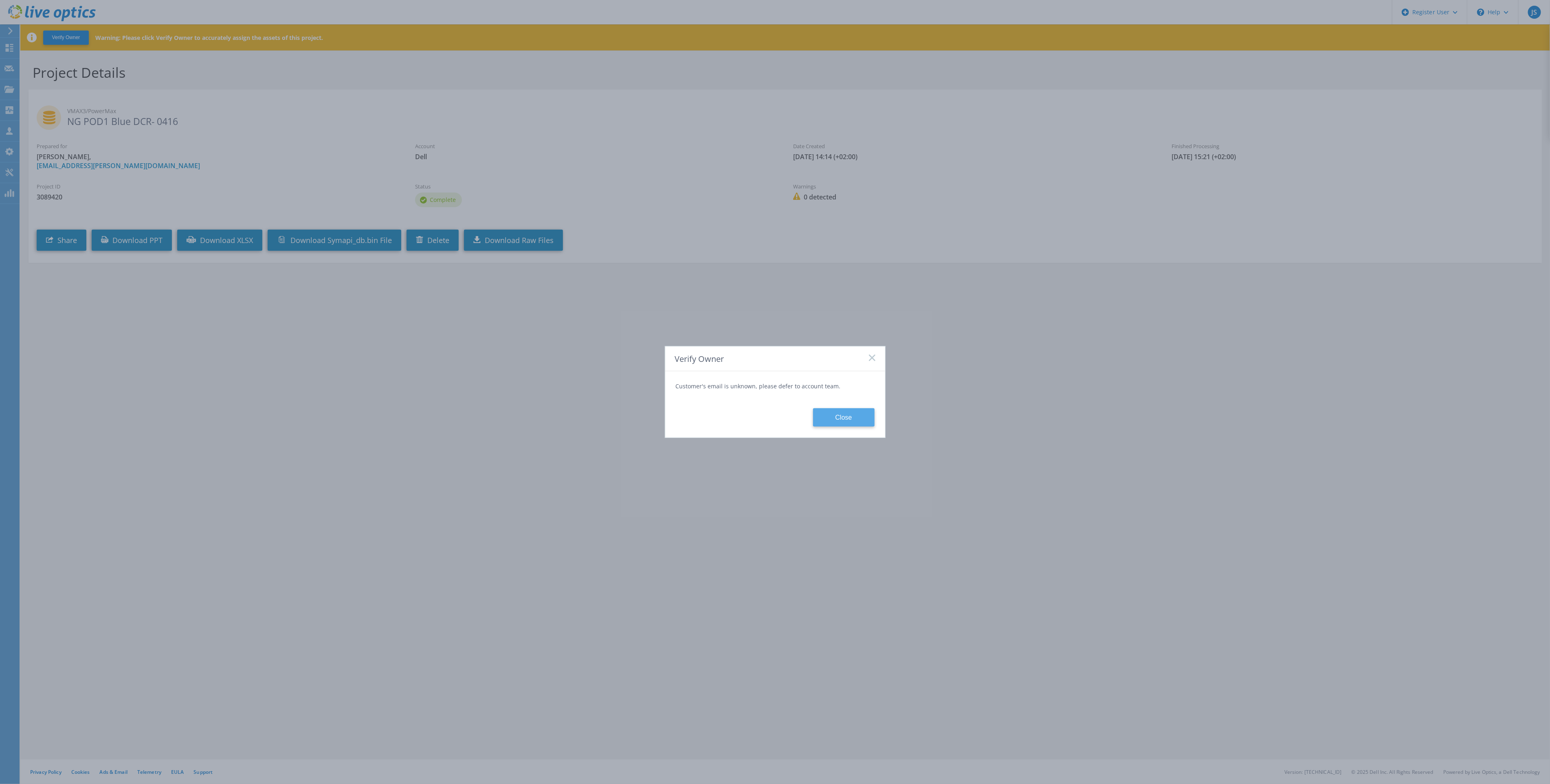
click at [850, 418] on button "Close" at bounding box center [844, 417] width 62 height 18
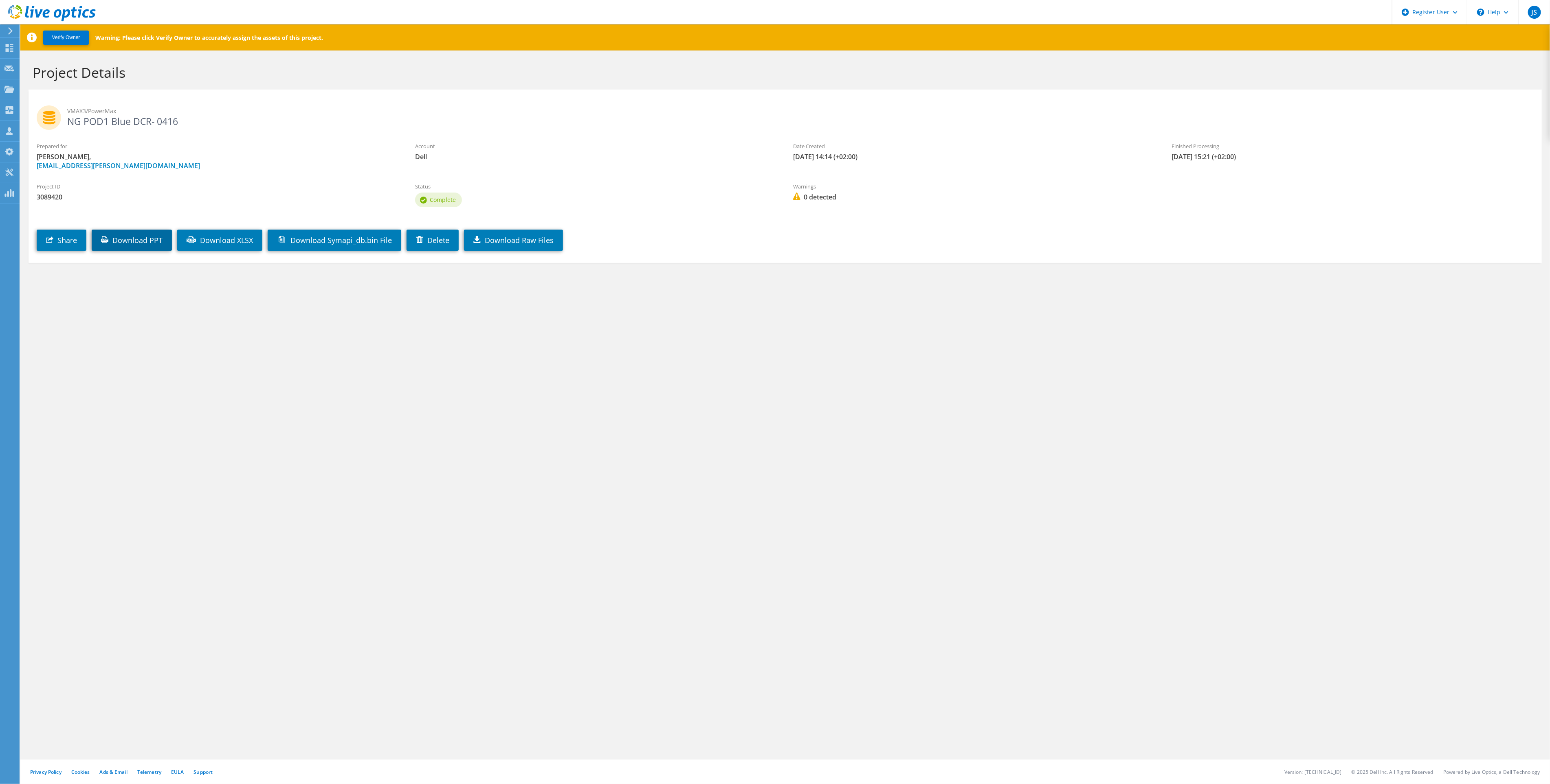
click at [148, 242] on link "Download PPT" at bounding box center [131, 240] width 80 height 21
